Goal: Find specific page/section: Find specific page/section

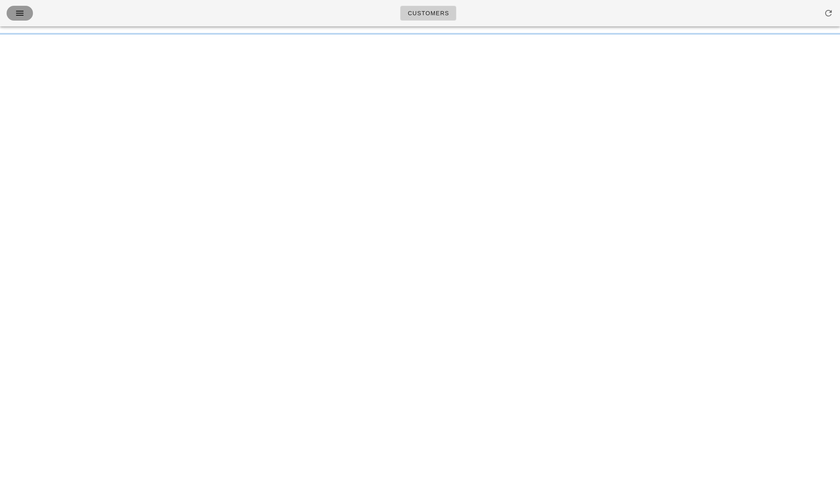
click at [16, 16] on icon "button" at bounding box center [20, 13] width 10 height 10
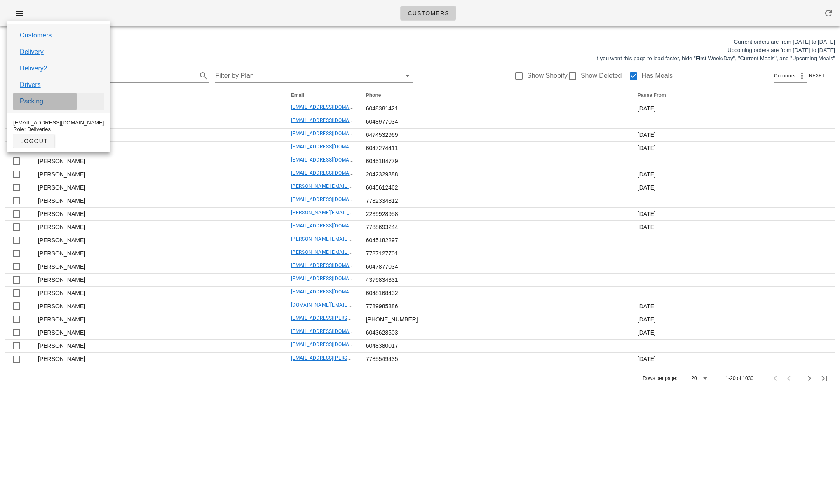
click at [37, 98] on link "Packing" at bounding box center [31, 101] width 23 height 10
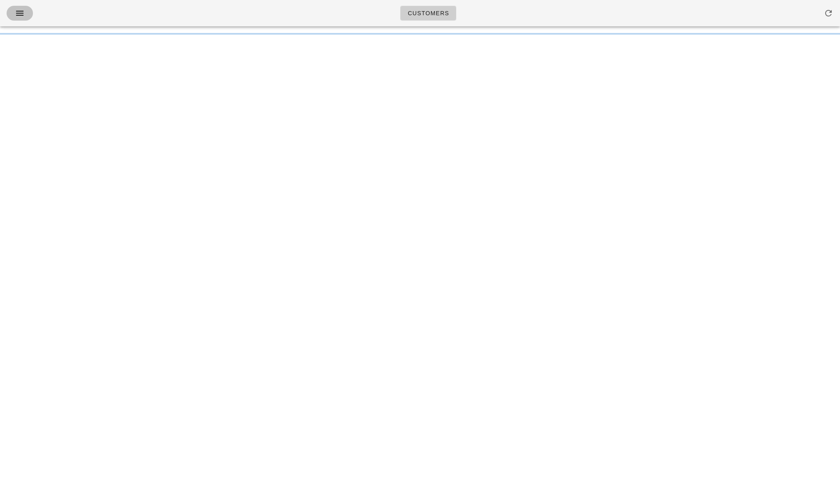
click at [19, 15] on icon "button" at bounding box center [20, 13] width 10 height 10
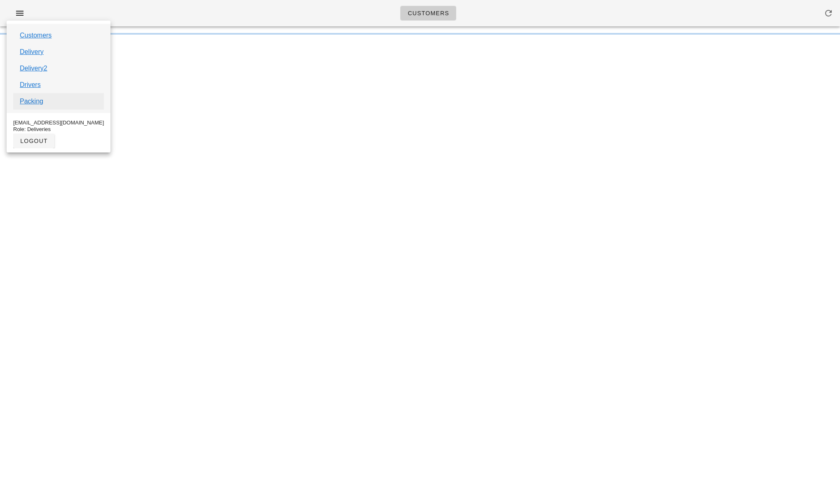
click at [33, 102] on link "Packing" at bounding box center [31, 101] width 23 height 10
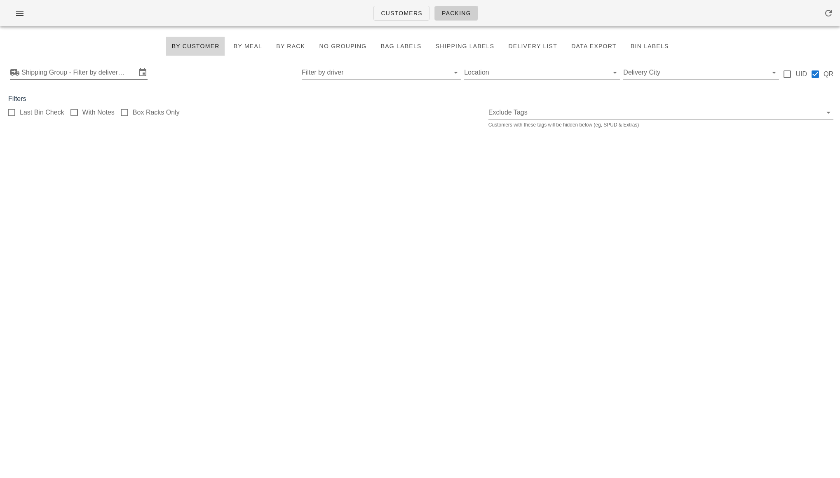
click at [48, 76] on input "Shipping Group - Filter by delivery logistics" at bounding box center [78, 72] width 115 height 13
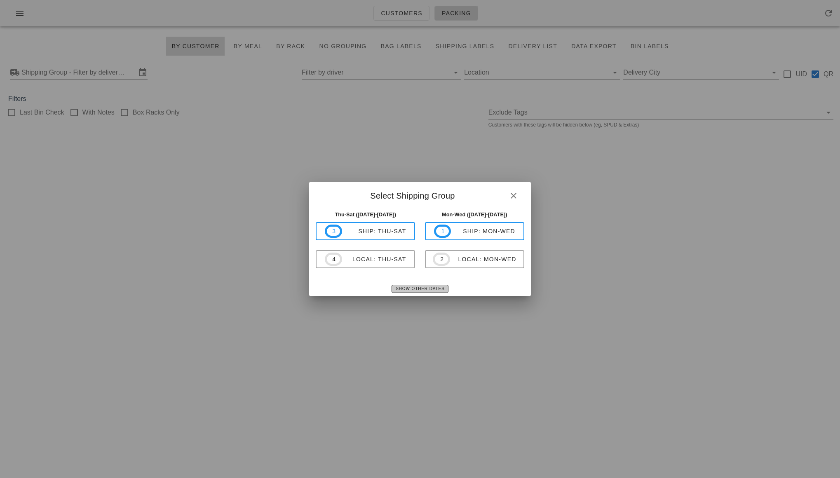
click at [398, 291] on span "Show Other Dates" at bounding box center [419, 288] width 49 height 5
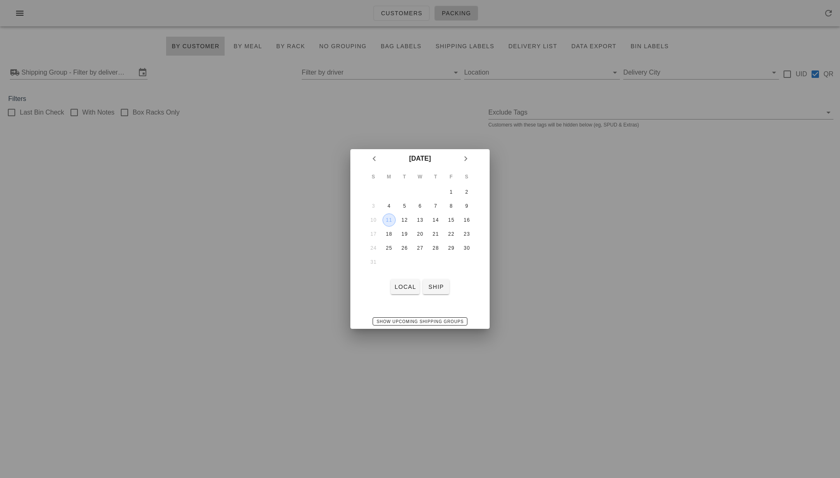
click at [389, 222] on div "11" at bounding box center [389, 220] width 12 height 6
click at [403, 285] on span "local" at bounding box center [405, 286] width 22 height 7
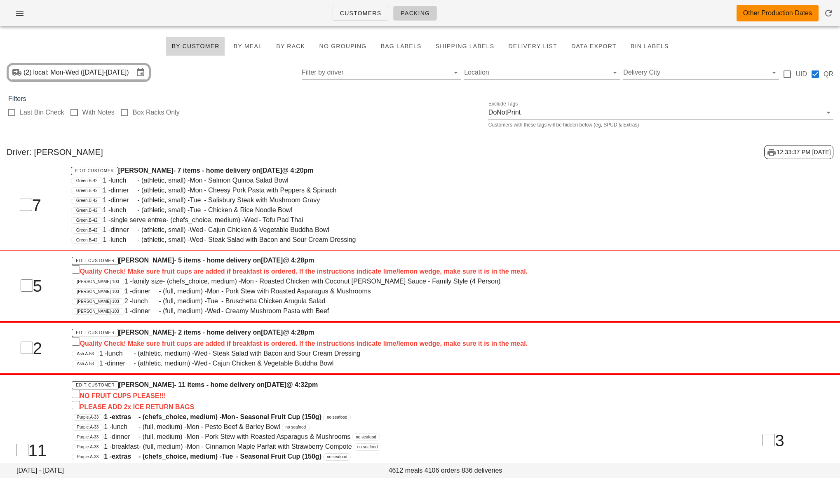
click at [582, 177] on div "Green.B-42 1 - lunch - (athletic, small) - Mon - Salmon Quinoa Salad Bowl" at bounding box center [385, 181] width 628 height 10
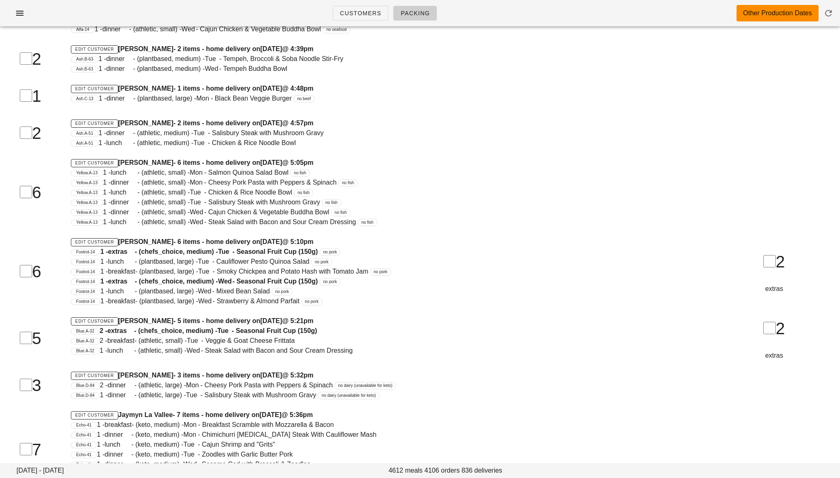
scroll to position [10363, 0]
click at [20, 12] on icon "button" at bounding box center [20, 13] width 10 height 10
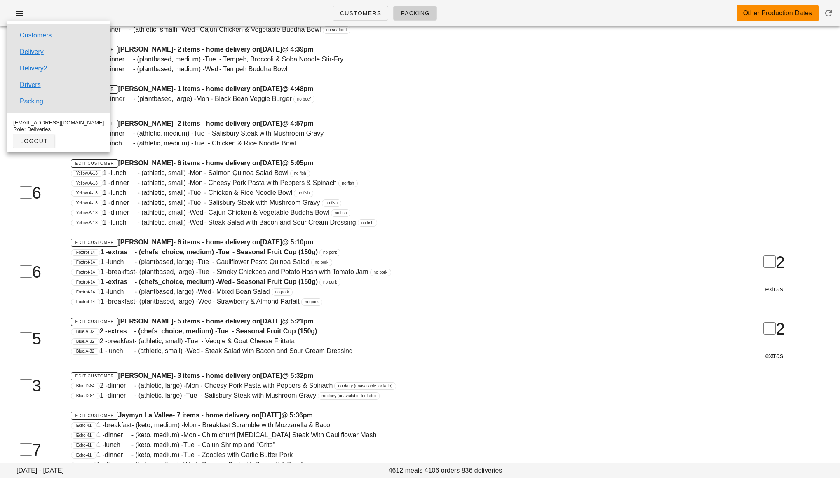
click at [478, 108] on div "Edit Customer [PERSON_NAME] - 1 items - home delivery [DATE][DATE] 4:48pm [PERS…" at bounding box center [384, 96] width 637 height 35
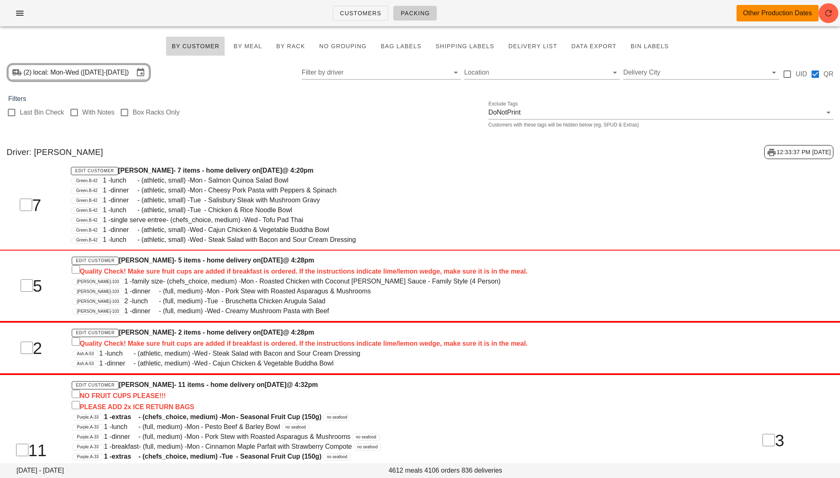
scroll to position [12641, 0]
